Goal: Task Accomplishment & Management: Manage account settings

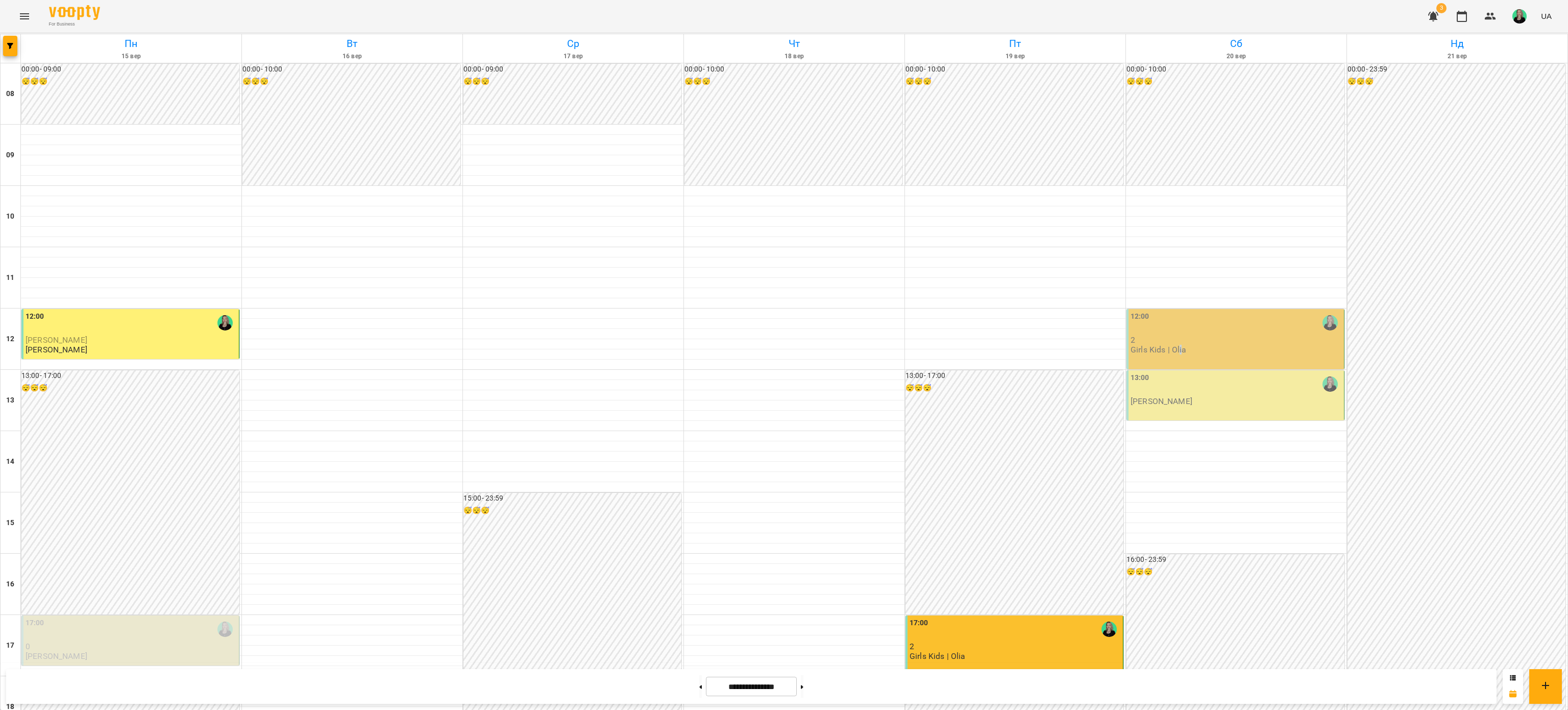
click at [1169, 350] on p "Girls Kids | Olia" at bounding box center [1159, 350] width 56 height 9
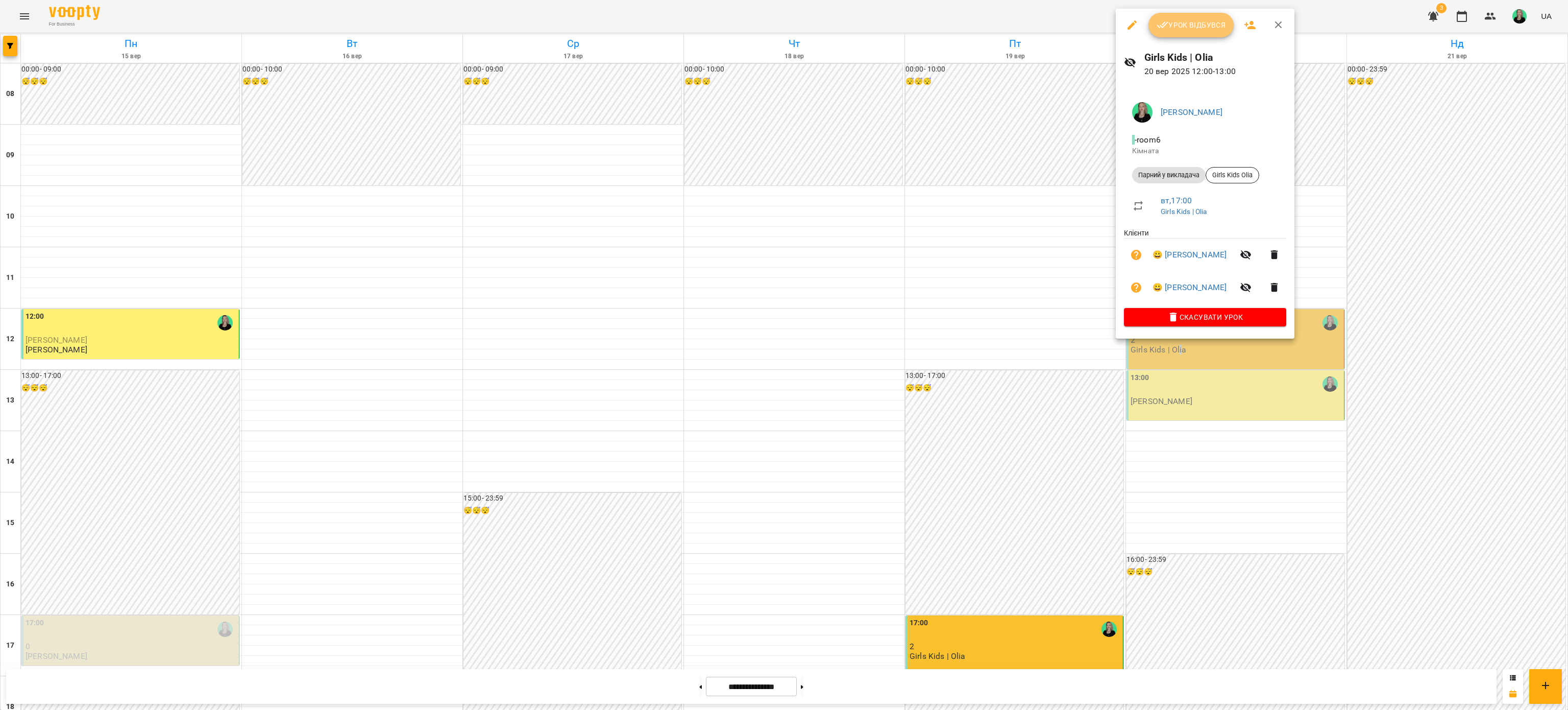
click at [1181, 31] on span "Урок відбувся" at bounding box center [1191, 25] width 69 height 12
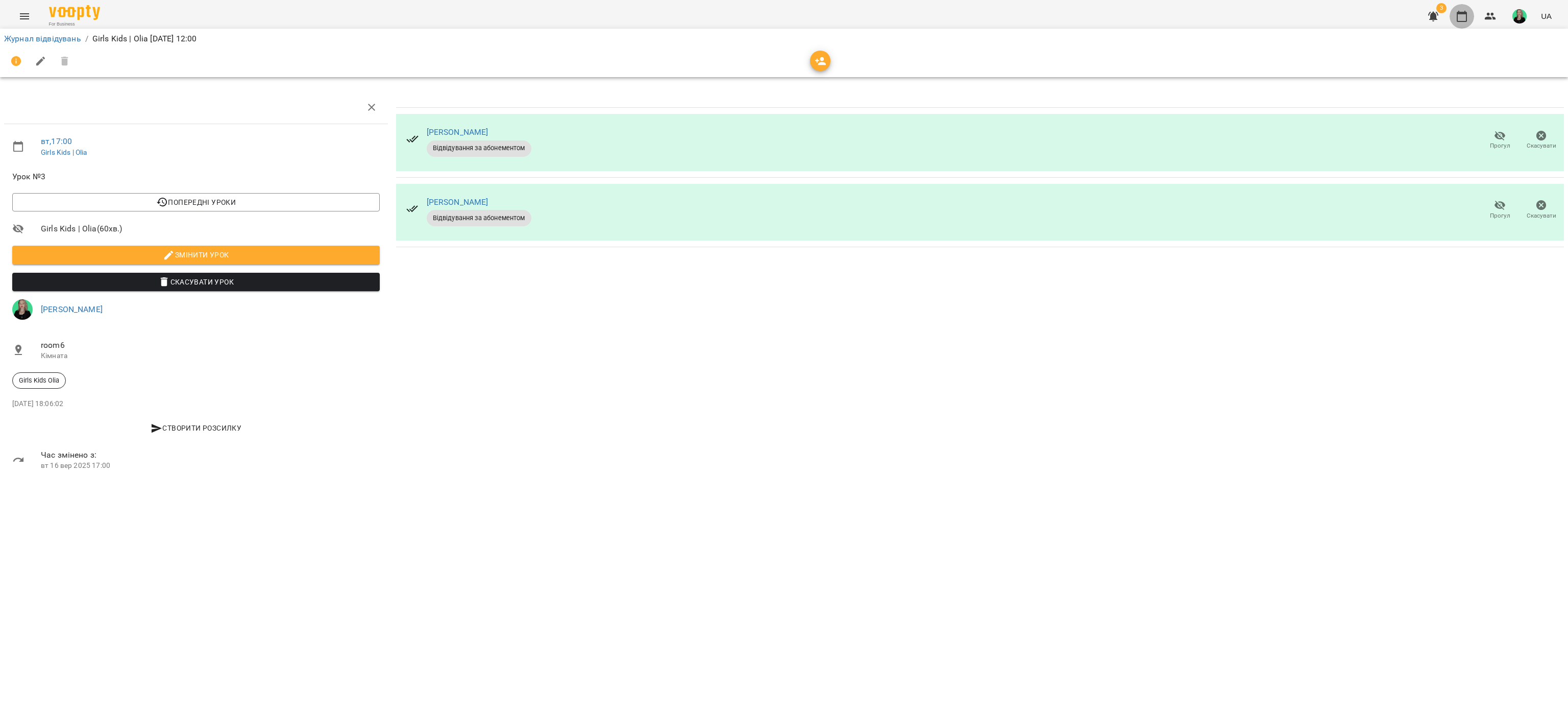
click at [1463, 21] on icon "button" at bounding box center [1462, 16] width 11 height 11
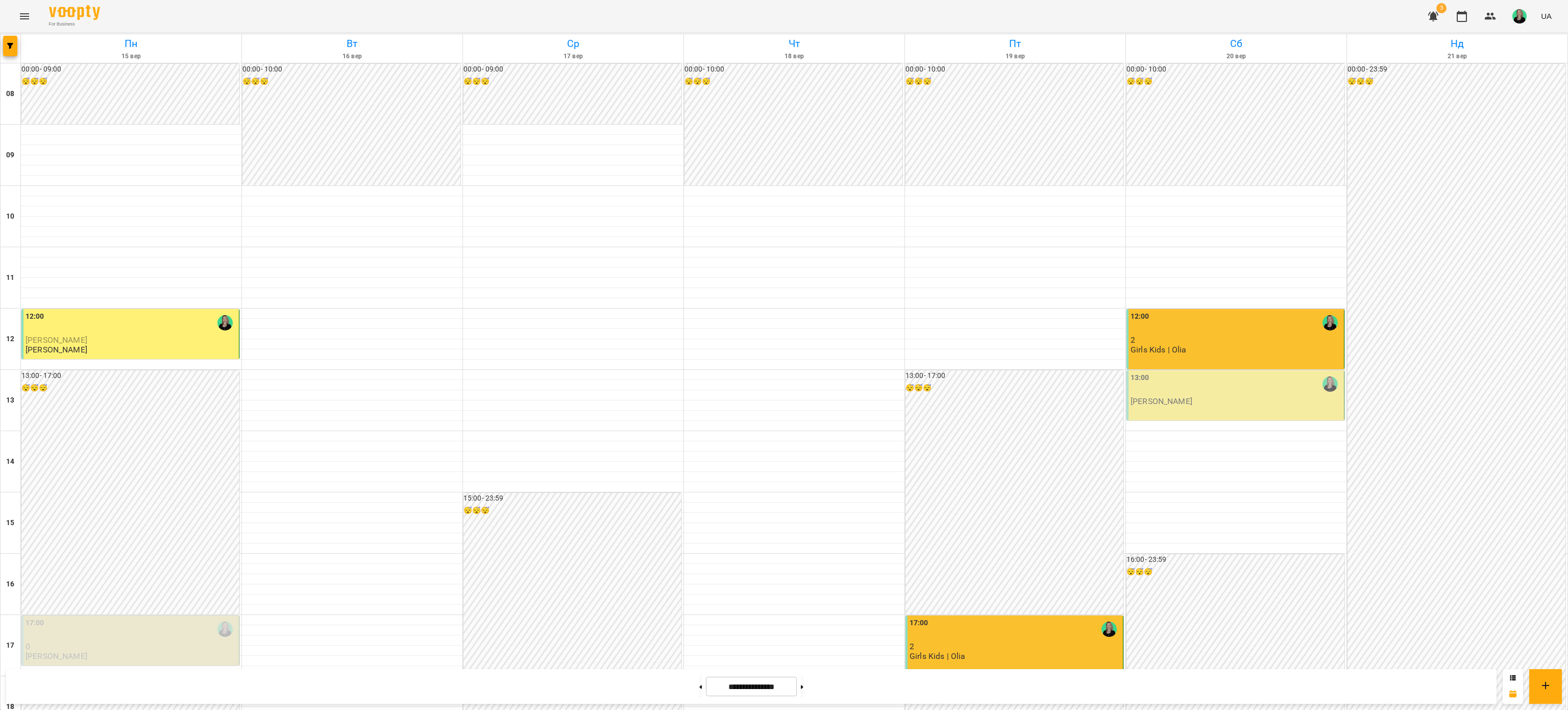
click at [1272, 385] on div "13:00" at bounding box center [1236, 384] width 211 height 23
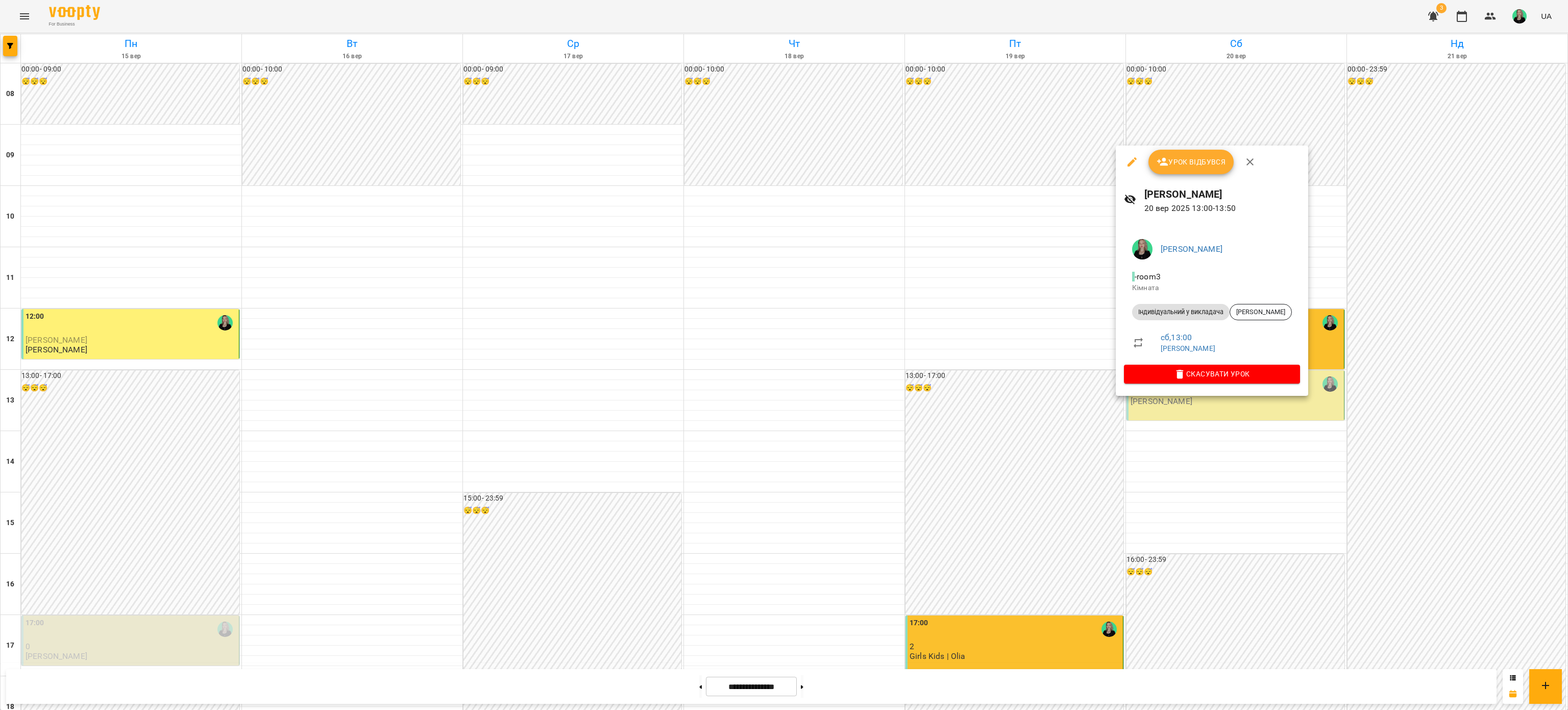
click at [1206, 168] on button "Урок відбувся" at bounding box center [1191, 162] width 86 height 25
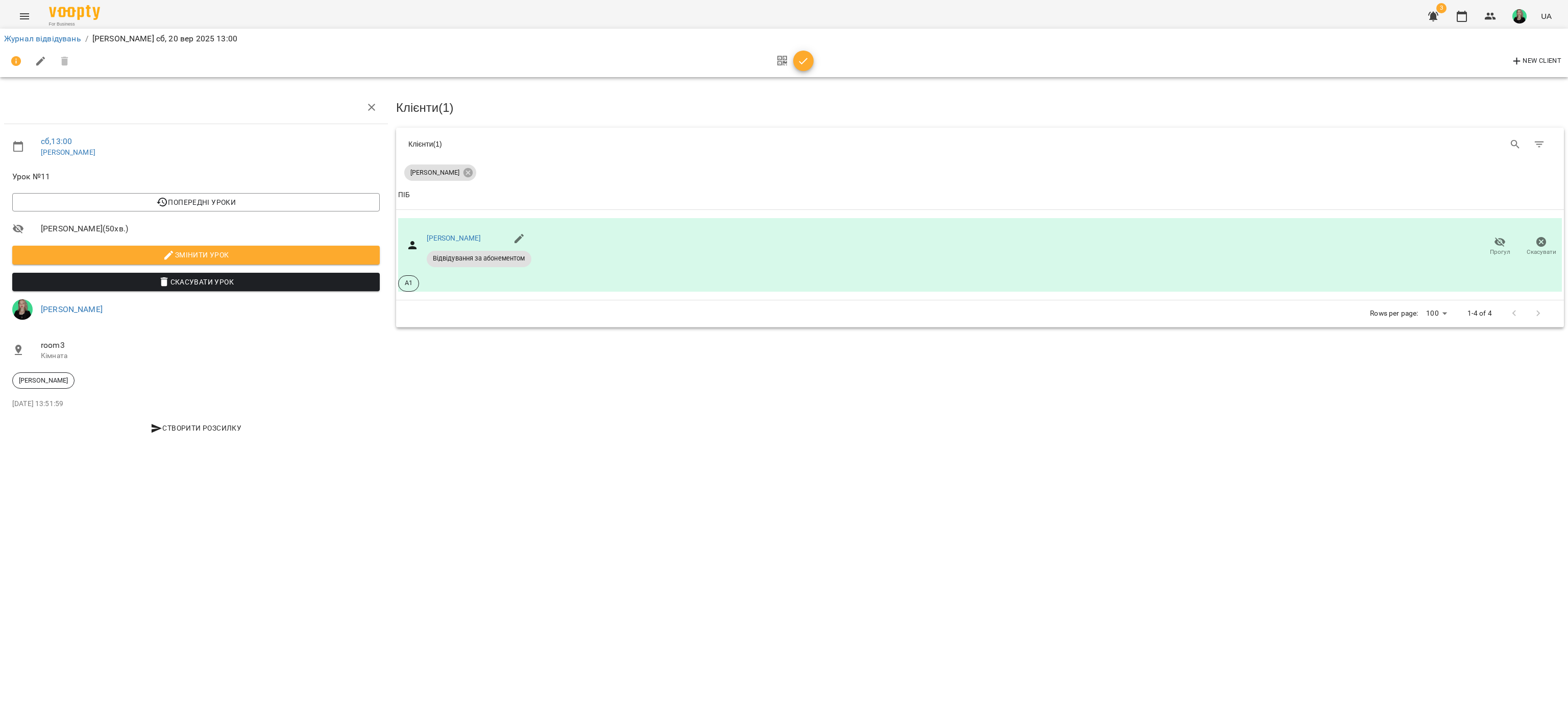
click at [809, 59] on span "button" at bounding box center [803, 61] width 20 height 12
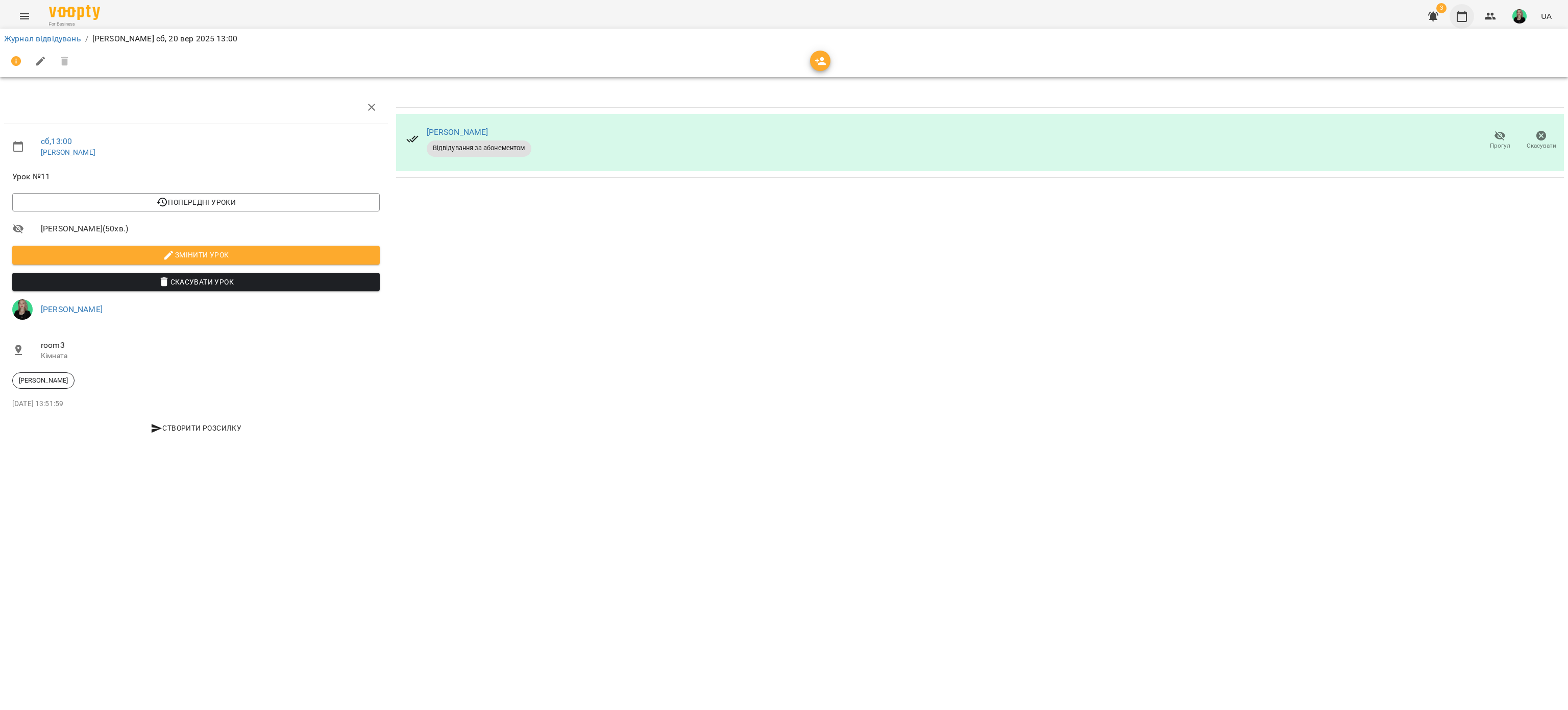
click at [1460, 17] on icon "button" at bounding box center [1462, 17] width 12 height 12
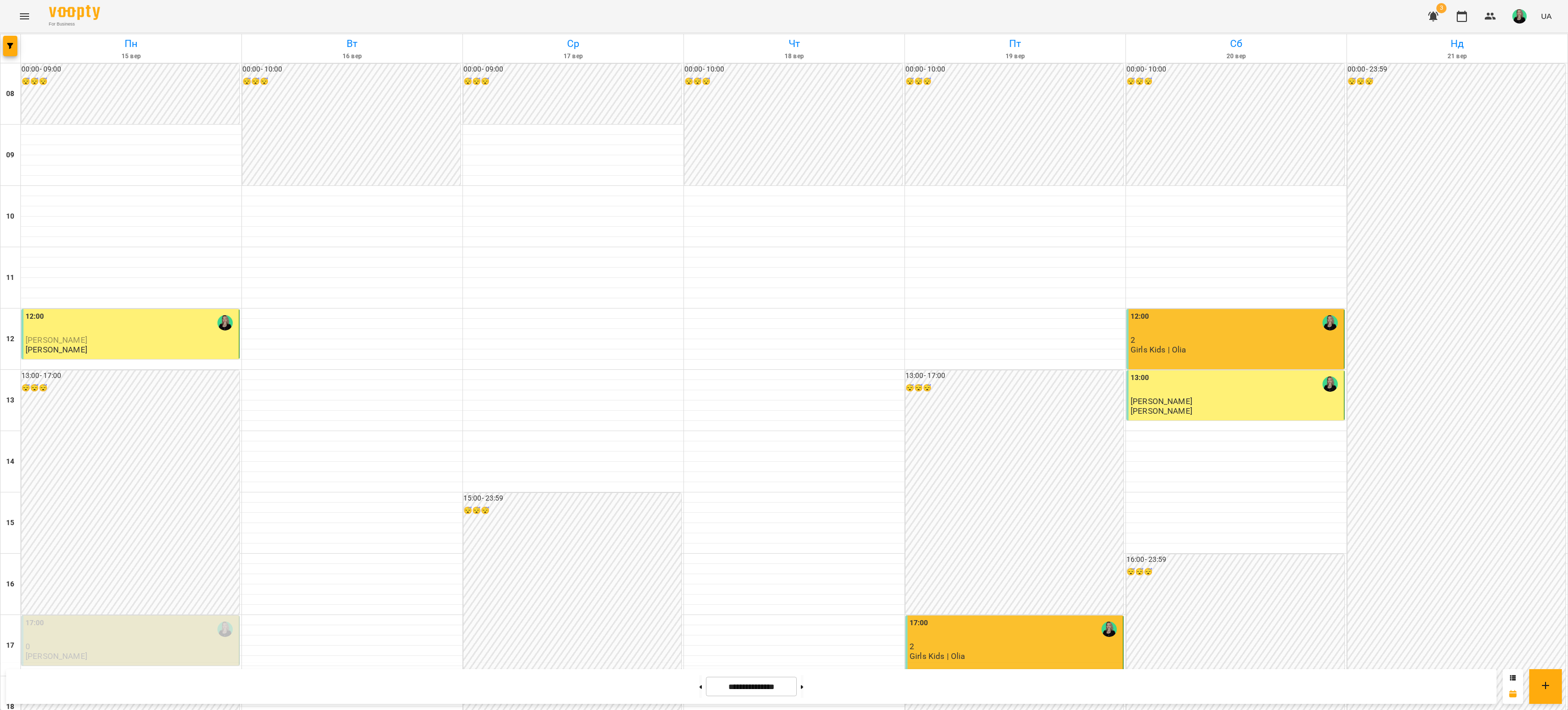
click at [1435, 14] on icon "button" at bounding box center [1433, 17] width 11 height 10
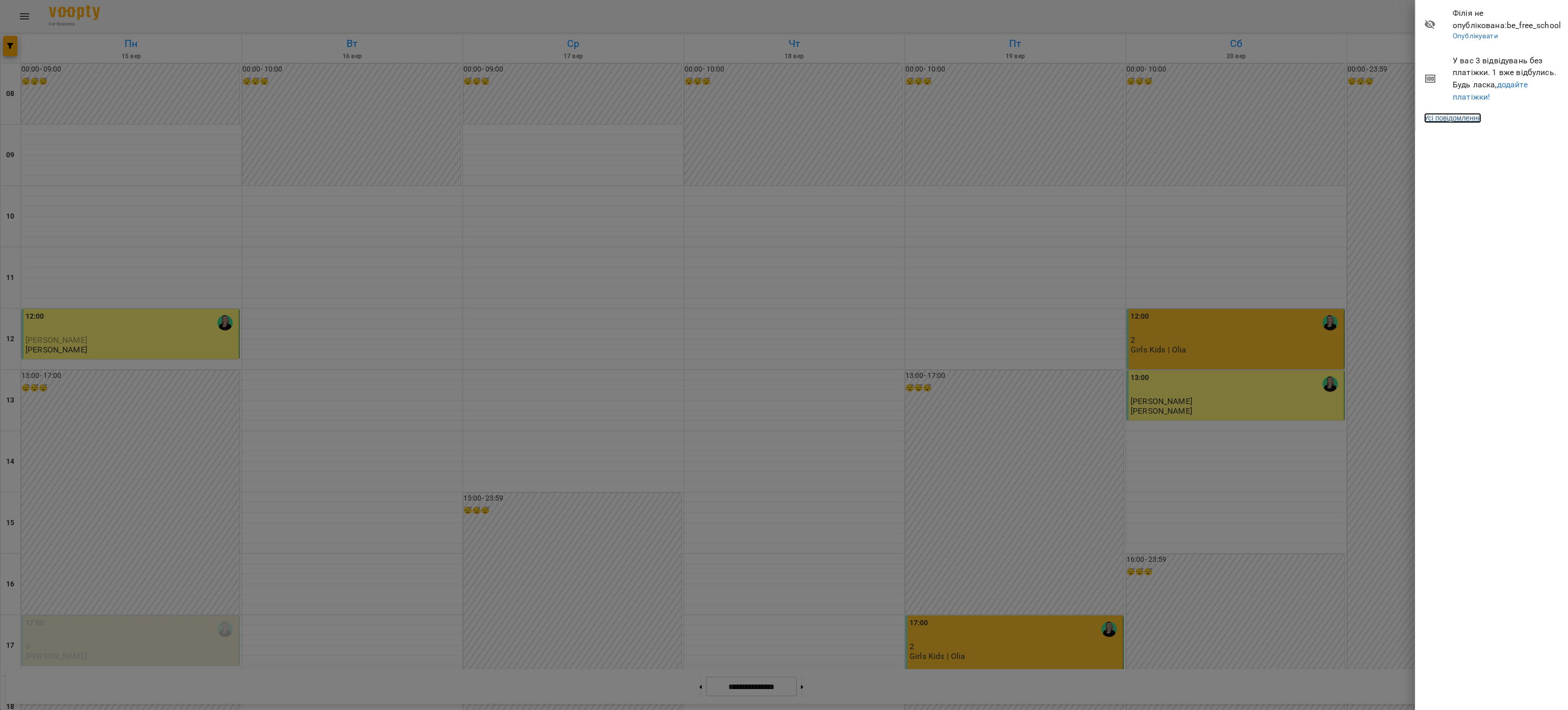
click at [1472, 114] on link "Усі повідомлення" at bounding box center [1453, 118] width 57 height 11
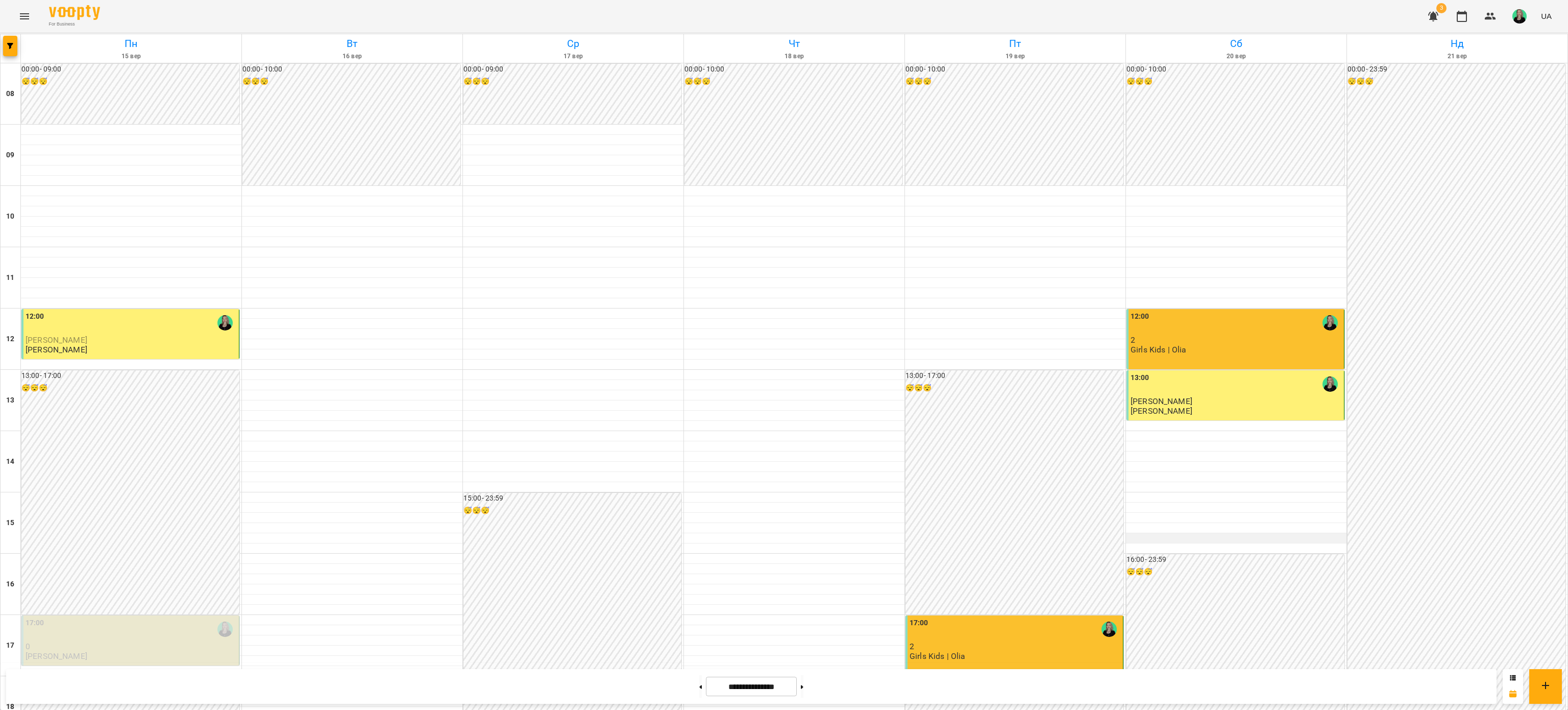
scroll to position [217, 0]
click at [803, 688] on button at bounding box center [802, 686] width 2 height 23
type input "**********"
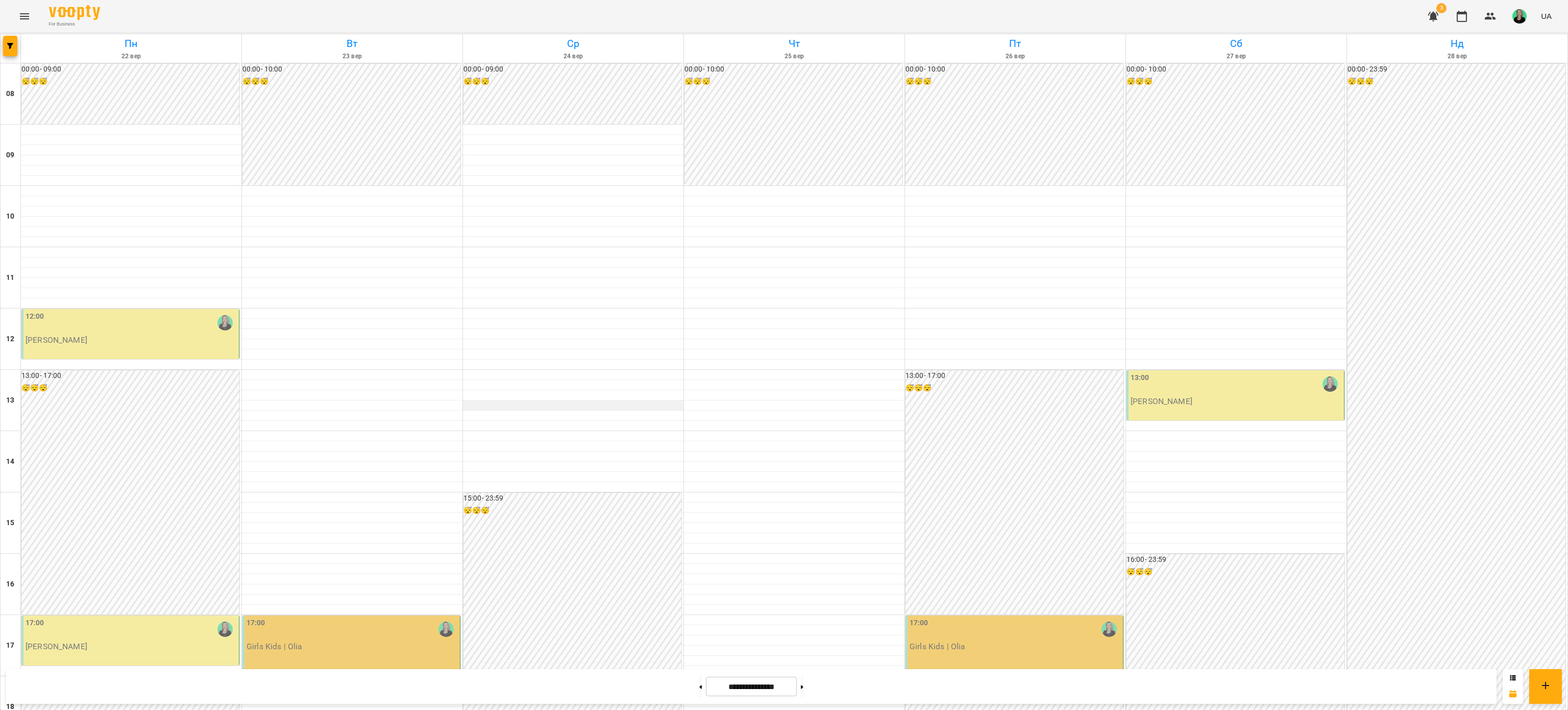
scroll to position [13, 0]
